Goal: Task Accomplishment & Management: Use online tool/utility

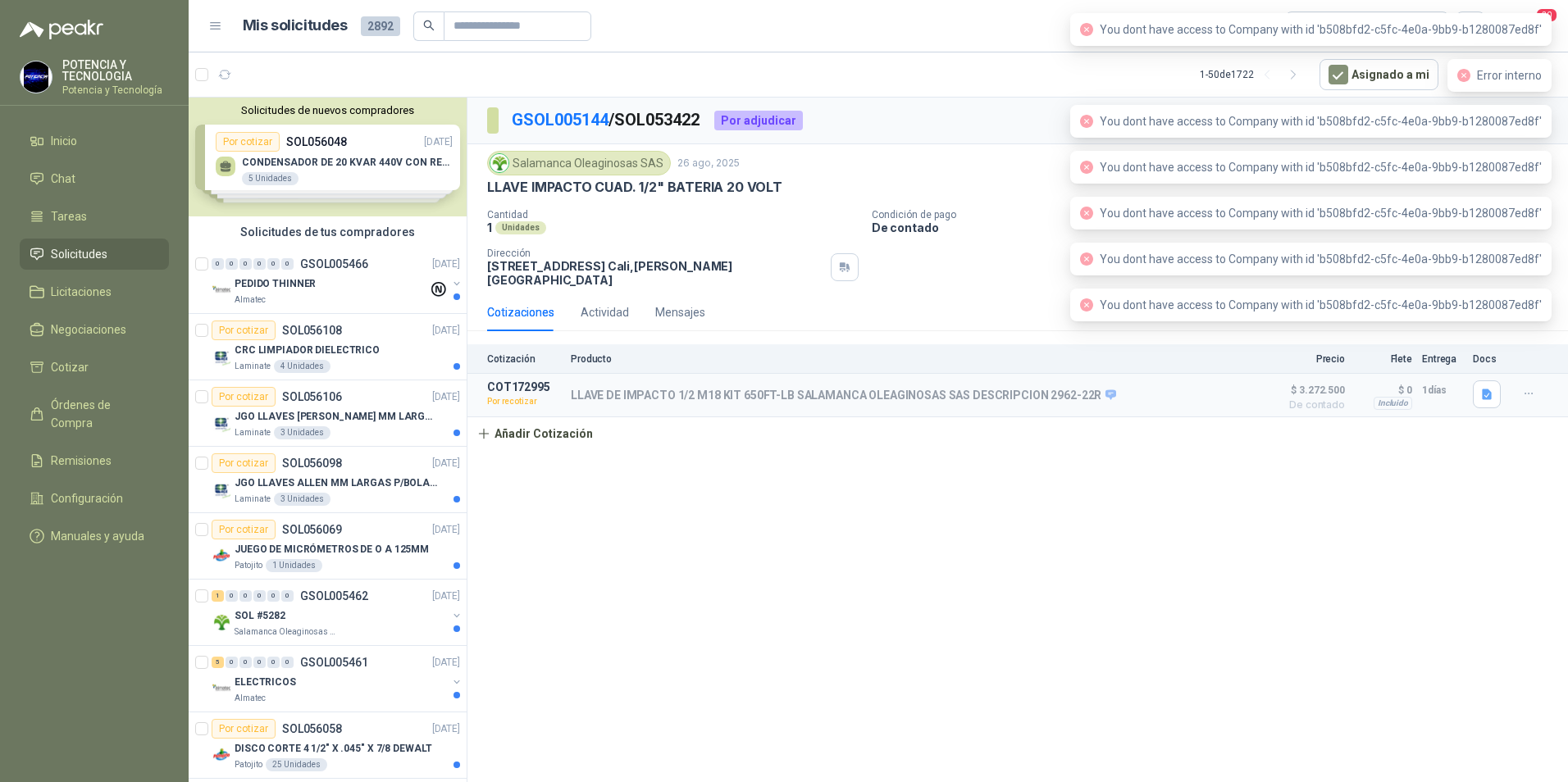
click at [1000, 249] on div "Cantidad 1 Unidades Condición de pago De contado Dirección [STREET_ADDRESS][PER…" at bounding box center [1017, 248] width 1061 height 78
click at [957, 446] on div "GSOL005144 / SOL053422 Por adjudicar Salamanca Oleaginosas SAS [DATE] LLAVE IMP…" at bounding box center [1018, 442] width 1100 height 690
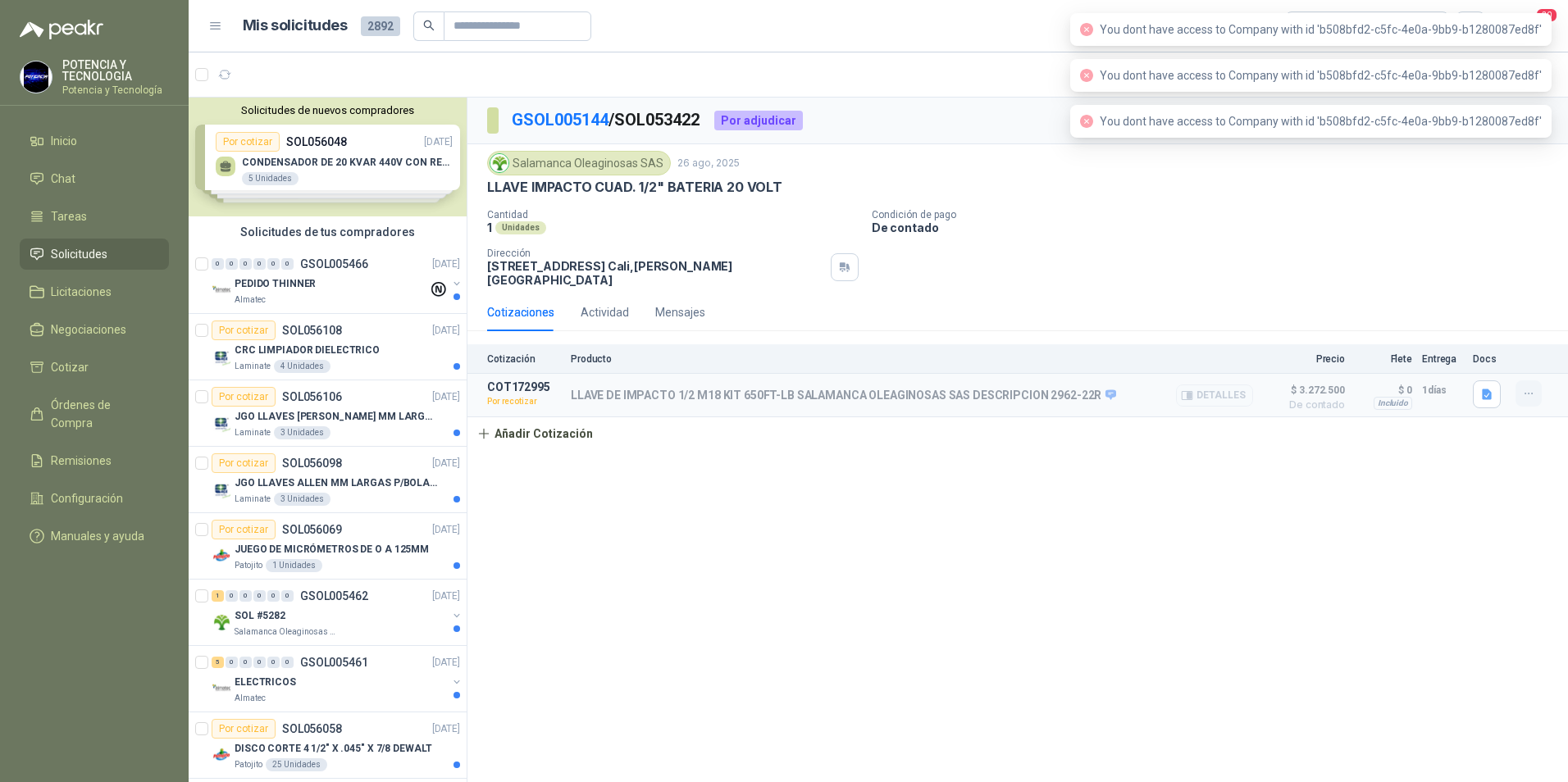
click at [1522, 387] on icon "button" at bounding box center [1529, 393] width 14 height 14
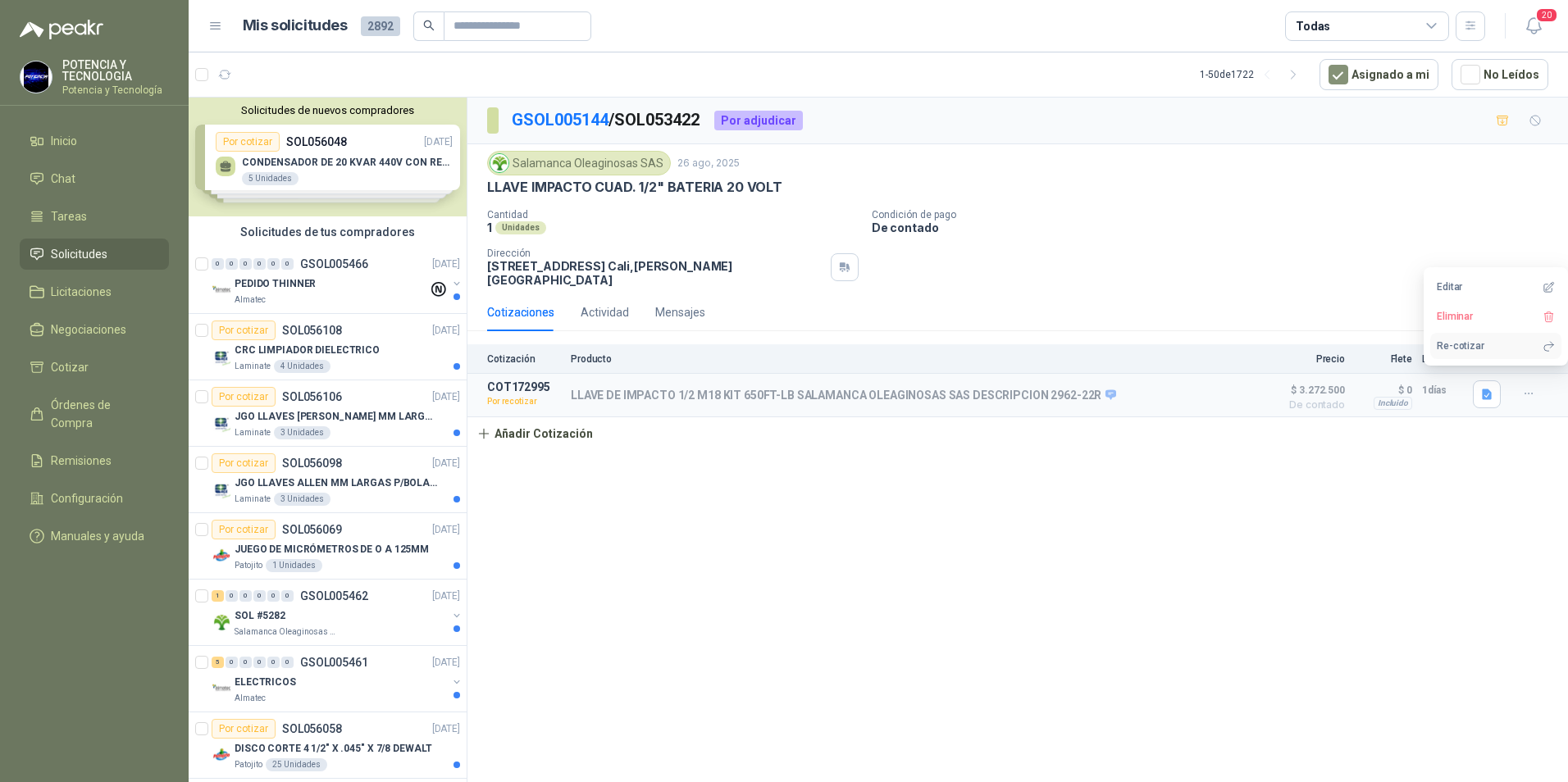
click at [1507, 349] on button "Re-cotizar" at bounding box center [1495, 346] width 131 height 27
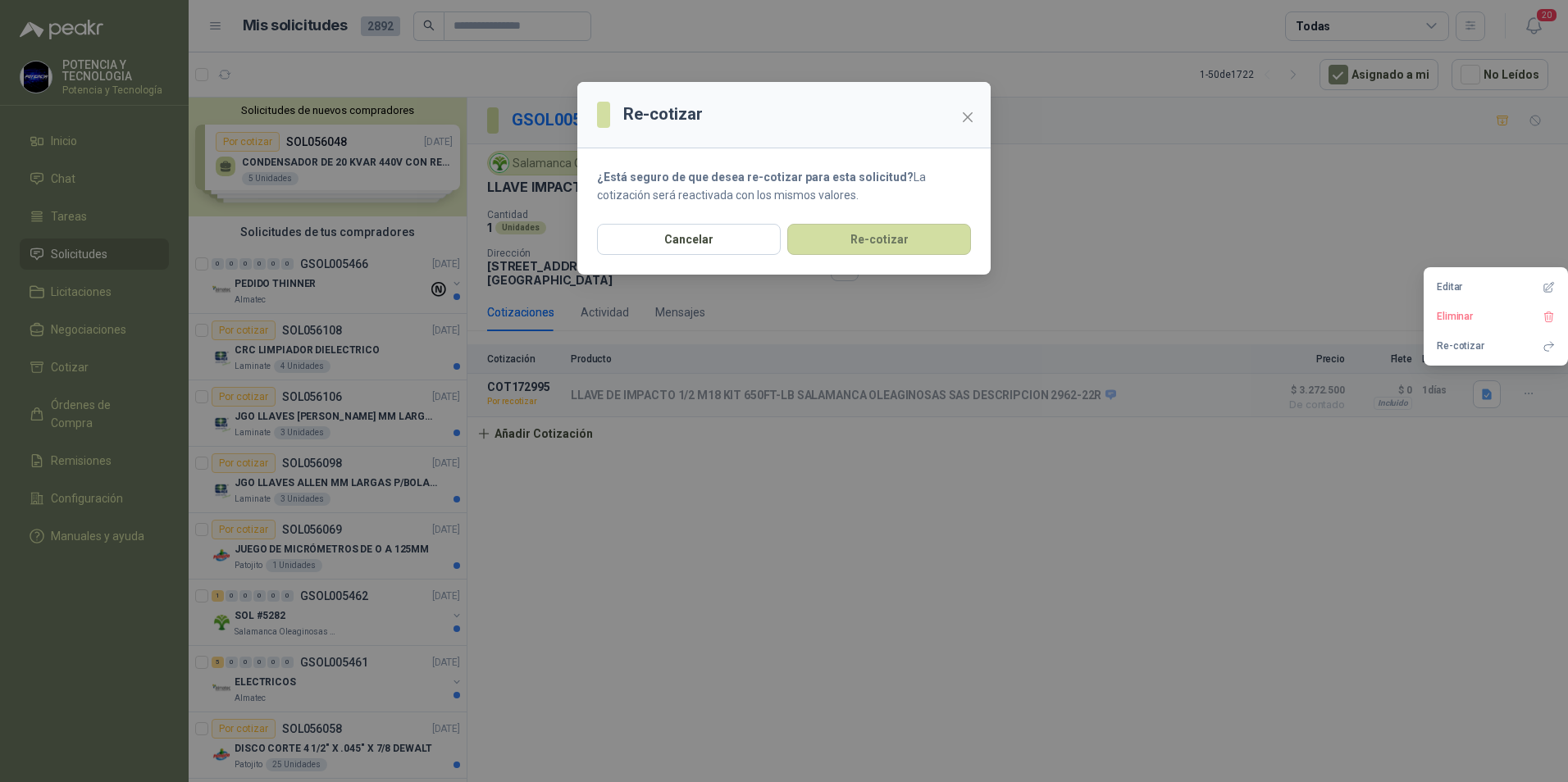
click at [914, 223] on section "¿Está seguro de que desea re-cotizar para esta solicitud? La cotización será re…" at bounding box center [783, 186] width 414 height 75
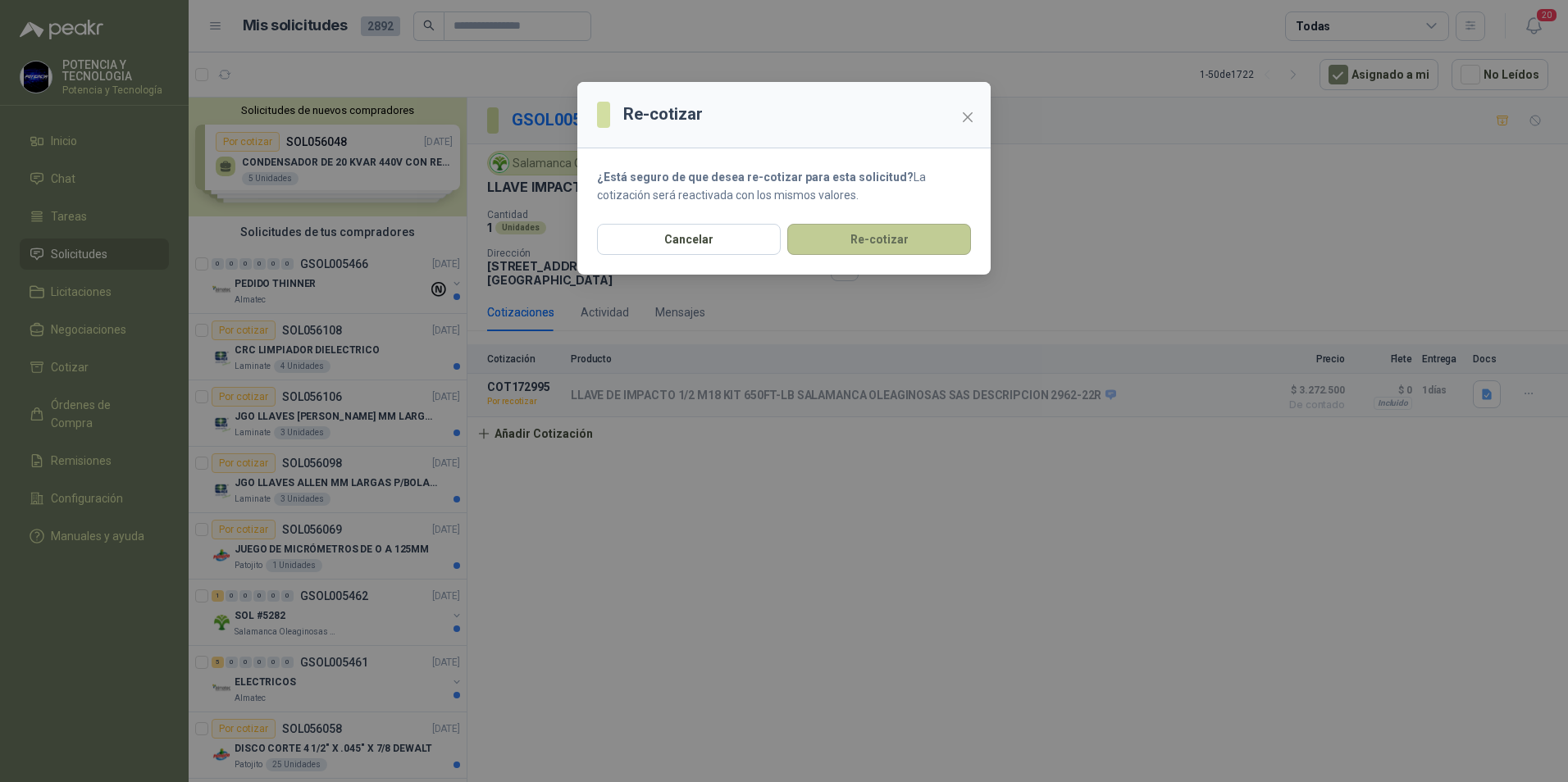
click at [915, 232] on button "Re-cotizar" at bounding box center [878, 239] width 183 height 31
